Goal: Information Seeking & Learning: Check status

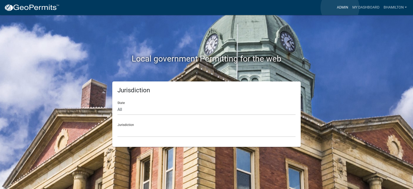
click at [340, 7] on link "Admin" at bounding box center [342, 8] width 15 height 10
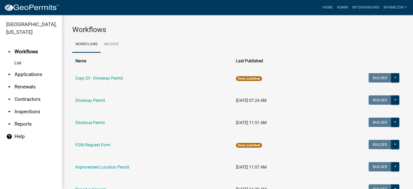
click at [33, 75] on link "arrow_drop_down Applications" at bounding box center [31, 74] width 62 height 12
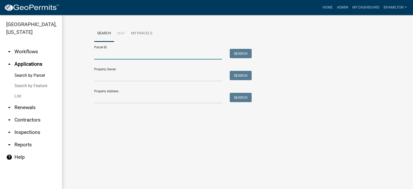
click at [120, 52] on input "Parcel ID:" at bounding box center [158, 54] width 128 height 11
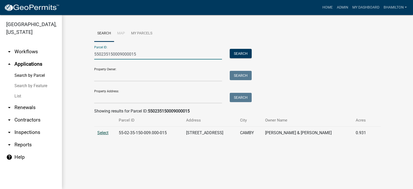
type input "550235150009000015"
click at [101, 132] on span "Select" at bounding box center [102, 132] width 11 height 5
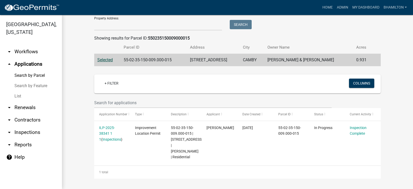
scroll to position [79, 0]
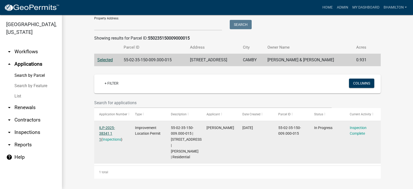
click at [115, 125] on link "ILP-2025-38341 1 1" at bounding box center [107, 133] width 16 height 16
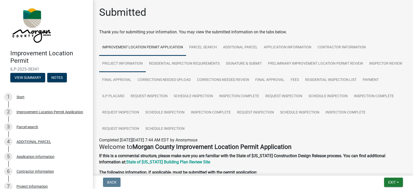
click at [122, 61] on link "Project Information" at bounding box center [122, 63] width 47 height 17
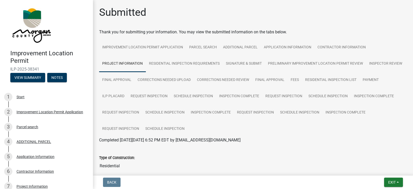
click at [122, 62] on link "Project Information" at bounding box center [122, 63] width 47 height 17
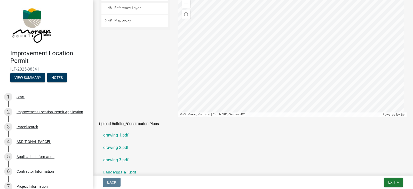
scroll to position [1032, 0]
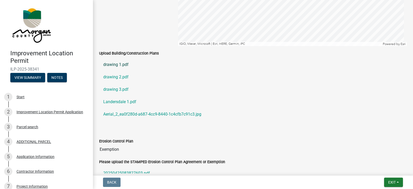
click at [115, 66] on link "drawing 1.pdf" at bounding box center [253, 64] width 308 height 12
click at [119, 77] on link "drawing 2.pdf" at bounding box center [253, 77] width 308 height 12
click at [123, 88] on link "drawing 3.pdf" at bounding box center [253, 89] width 308 height 12
click at [130, 101] on link "Landersdale 1.pdf" at bounding box center [253, 101] width 308 height 12
click at [153, 113] on link "Aerial_2_ea0f280d-a687-4cc9-8440-1c4cfb7c91c3.jpg" at bounding box center [253, 114] width 308 height 12
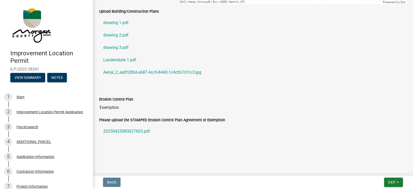
scroll to position [1075, 0]
click at [124, 46] on link "drawing 3.pdf" at bounding box center [253, 47] width 308 height 12
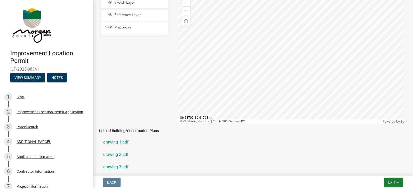
scroll to position [1058, 0]
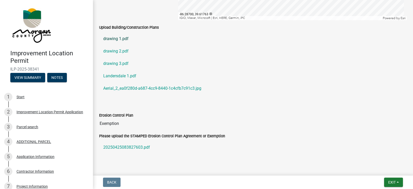
click at [125, 39] on link "drawing 1.pdf" at bounding box center [253, 39] width 308 height 12
click at [121, 53] on link "drawing 2.pdf" at bounding box center [253, 51] width 308 height 12
click at [122, 75] on link "Landersdale 1.pdf" at bounding box center [253, 76] width 308 height 12
click at [127, 63] on link "drawing 3.pdf" at bounding box center [253, 63] width 308 height 12
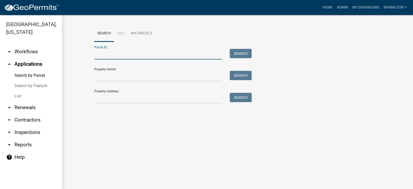
click at [155, 53] on input "Parcel ID:" at bounding box center [158, 54] width 128 height 11
click at [112, 49] on input "Parcel ID:" at bounding box center [158, 54] width 128 height 11
paste input "55-02-28-270-021.000-015"
type input "55-02-28-270-021.000-015"
click at [244, 54] on button "Search" at bounding box center [241, 53] width 22 height 9
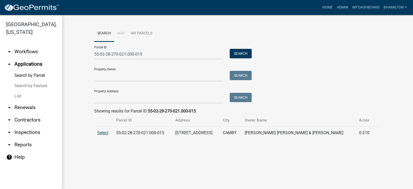
click at [104, 133] on span "Select" at bounding box center [102, 132] width 11 height 5
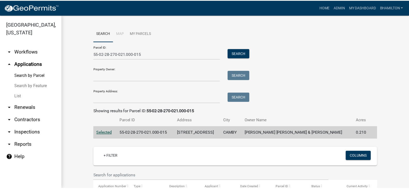
scroll to position [67, 0]
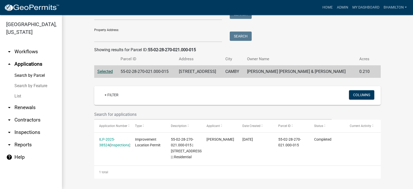
click at [115, 137] on link "ILP-2025-38524" at bounding box center [107, 142] width 16 height 10
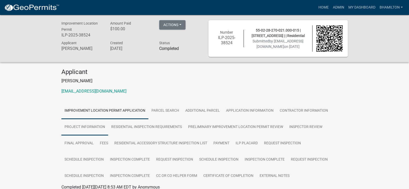
click at [87, 128] on link "Project Information" at bounding box center [84, 127] width 47 height 17
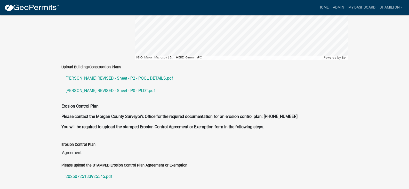
scroll to position [1058, 0]
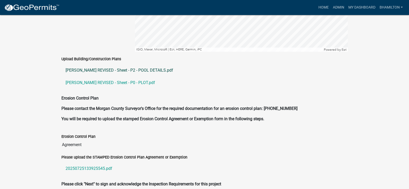
click at [110, 64] on link "[PERSON_NAME] REVISED - Sheet - P2 - POOL DETAILS.pdf" at bounding box center [204, 70] width 286 height 12
click at [107, 77] on link "[PERSON_NAME] REVISED - Sheet - P0 - PLOT.pdf" at bounding box center [204, 82] width 286 height 12
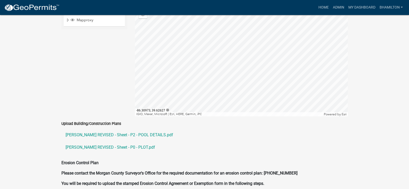
scroll to position [922, 0]
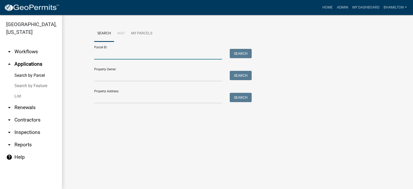
click at [114, 54] on input "Parcel ID:" at bounding box center [158, 54] width 128 height 11
paste input "55-06-23-430-005.000-011"
type input "55-06-23-430-005.000-011"
click at [240, 55] on button "Search" at bounding box center [241, 53] width 22 height 9
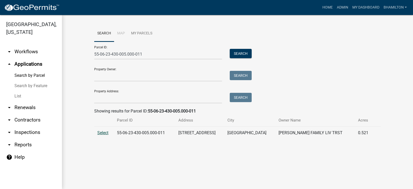
click at [105, 134] on span "Select" at bounding box center [102, 132] width 11 height 5
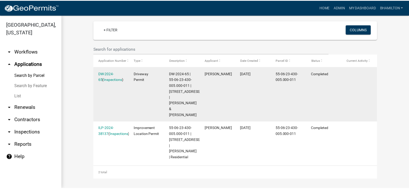
scroll to position [127, 0]
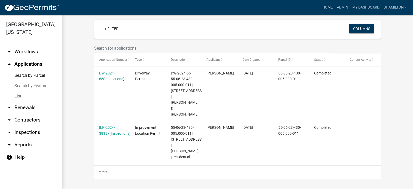
click at [115, 127] on link "ILP-2024-38137" at bounding box center [107, 130] width 16 height 10
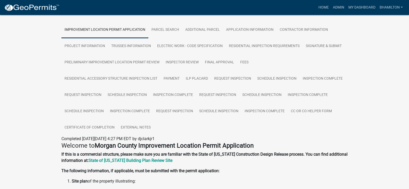
scroll to position [103, 0]
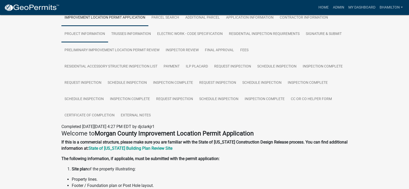
click at [82, 33] on link "Project Information" at bounding box center [84, 34] width 47 height 17
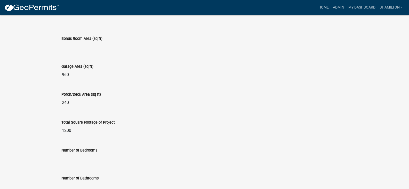
scroll to position [539, 0]
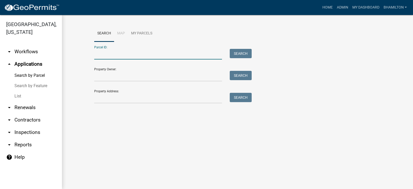
click at [103, 55] on input "Parcel ID:" at bounding box center [158, 54] width 128 height 11
paste input "55-02-28-420-006.000-015"
type input "55-02-28-420-006.000-015"
click at [237, 55] on button "Search" at bounding box center [241, 53] width 22 height 9
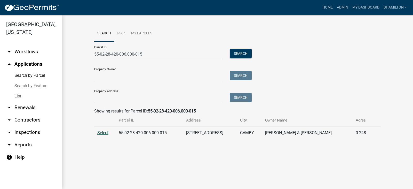
click at [106, 134] on span "Select" at bounding box center [102, 132] width 11 height 5
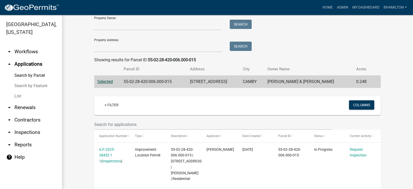
scroll to position [73, 0]
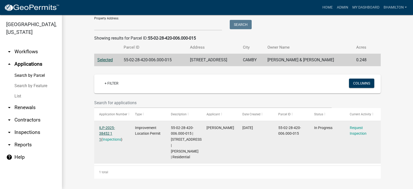
click at [115, 129] on link "ILP-2025-38452 1 1" at bounding box center [107, 133] width 16 height 16
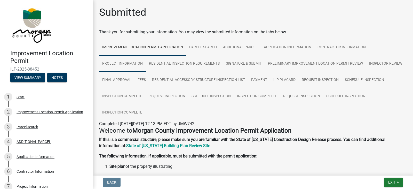
click at [126, 62] on link "Project Information" at bounding box center [122, 63] width 47 height 17
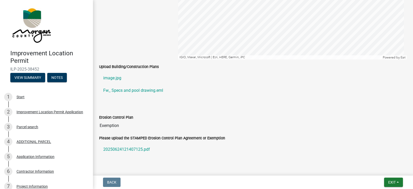
scroll to position [980, 0]
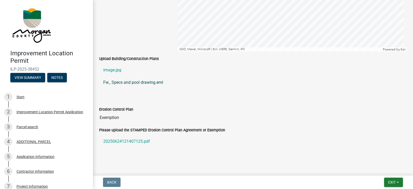
click at [135, 83] on link "Fw_ Specs and pool drawing.eml" at bounding box center [253, 82] width 308 height 12
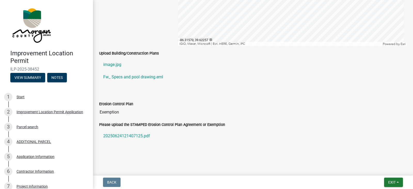
scroll to position [991, 0]
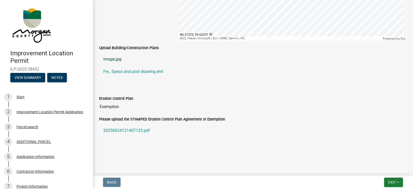
click at [109, 57] on link "image.jpg" at bounding box center [253, 59] width 308 height 12
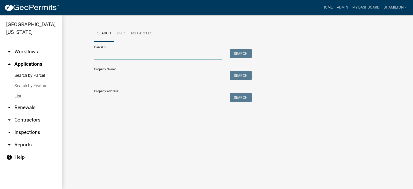
click at [110, 53] on input "Parcel ID:" at bounding box center [158, 54] width 128 height 11
paste input "55-02-28-125-007.000-015"
type input "55-02-28-125-007.000-015"
click at [240, 53] on button "Search" at bounding box center [241, 53] width 22 height 9
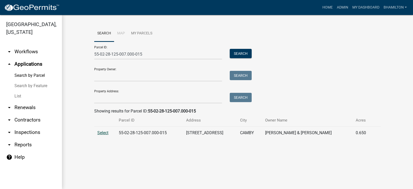
click at [108, 132] on span "Select" at bounding box center [102, 132] width 11 height 5
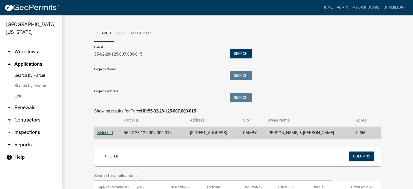
scroll to position [79, 0]
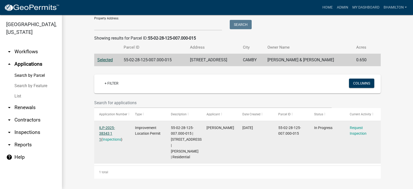
click at [115, 125] on link "ILP-2025-38343 1 1" at bounding box center [107, 133] width 16 height 16
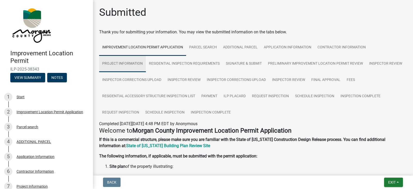
click at [138, 63] on link "Project Information" at bounding box center [122, 63] width 47 height 17
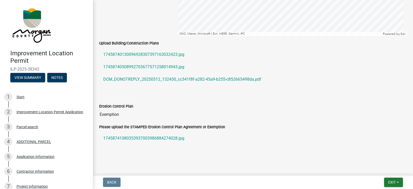
scroll to position [980, 0]
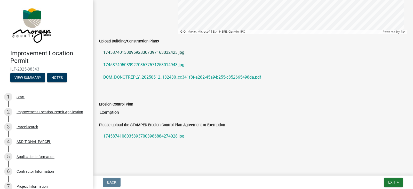
click at [159, 53] on link "17458740130096928307397163032423.jpg" at bounding box center [253, 52] width 308 height 12
click at [126, 64] on link "17458740508992703677571258014943.jpg" at bounding box center [253, 65] width 308 height 12
click at [155, 77] on link "DCM_DONOTREPLY_20250512_132430_cc341f8f-a282-45a9-b255-c852665498da.pdf" at bounding box center [253, 77] width 308 height 12
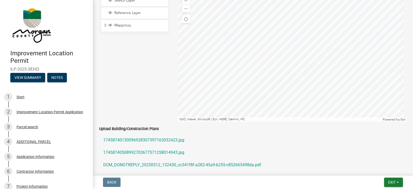
scroll to position [805, 0]
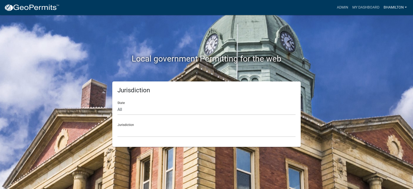
click at [395, 9] on link "bhamilton" at bounding box center [394, 8] width 27 height 10
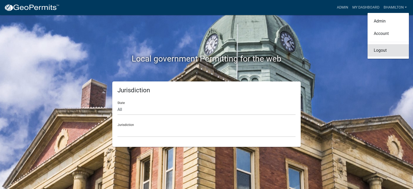
click at [382, 51] on link "Logout" at bounding box center [387, 50] width 41 height 12
